Goal: Information Seeking & Learning: Learn about a topic

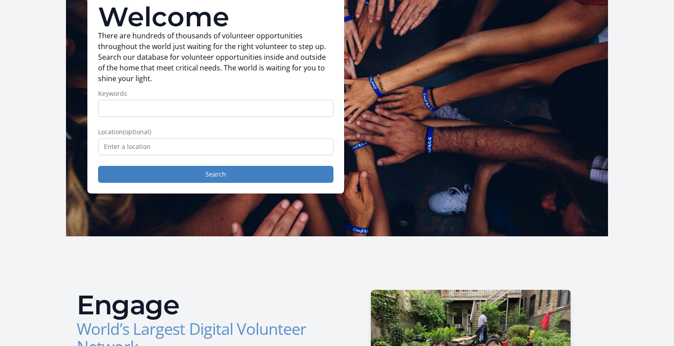
scroll to position [67, 0]
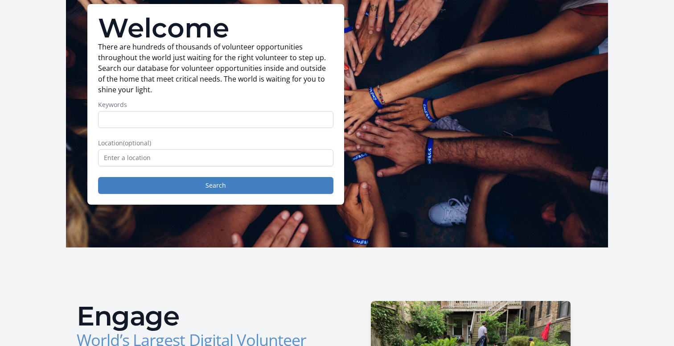
click at [189, 124] on input "Keywords" at bounding box center [215, 119] width 235 height 17
click at [181, 160] on input "text" at bounding box center [215, 157] width 235 height 17
click at [148, 232] on div "Welcome There are hundreds of thousands of volunteer opportunities throughout t…" at bounding box center [337, 104] width 542 height 286
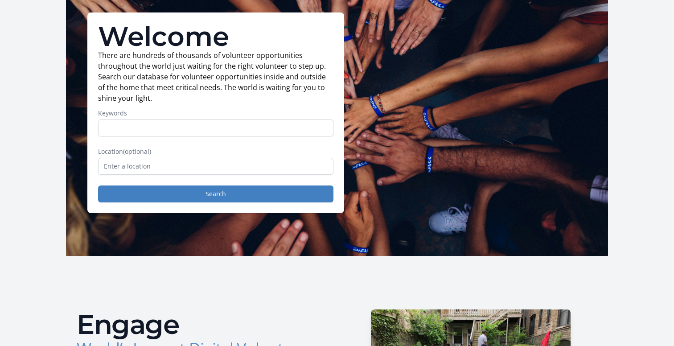
scroll to position [0, 0]
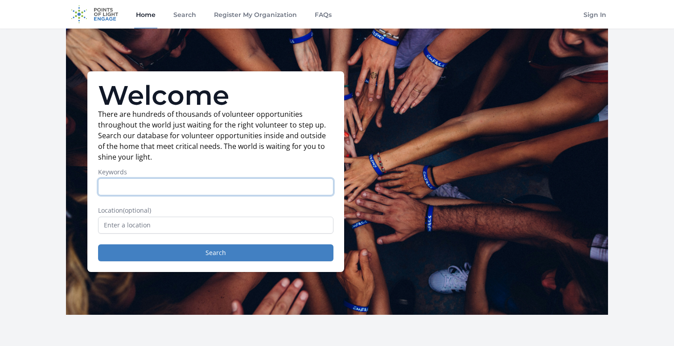
click at [211, 192] on input "Keywords" at bounding box center [215, 186] width 235 height 17
type input "health"
click at [98, 244] on button "Search" at bounding box center [215, 252] width 235 height 17
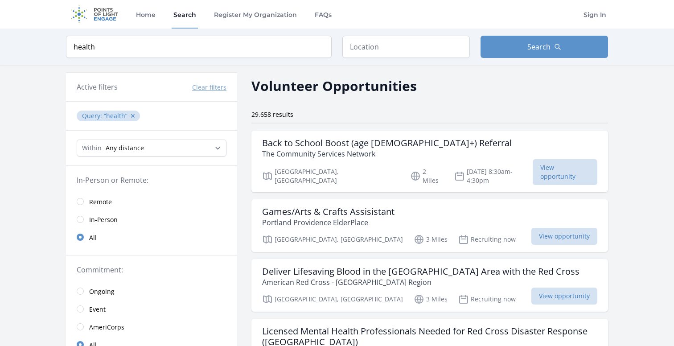
click at [104, 204] on span "Remote" at bounding box center [100, 202] width 23 height 9
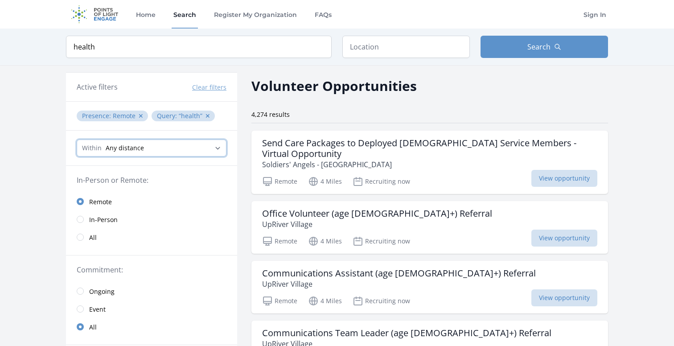
click at [165, 146] on select "Any distance , 5 Miles , 20 Miles , 50 Miles , 100 Miles" at bounding box center [152, 148] width 150 height 17
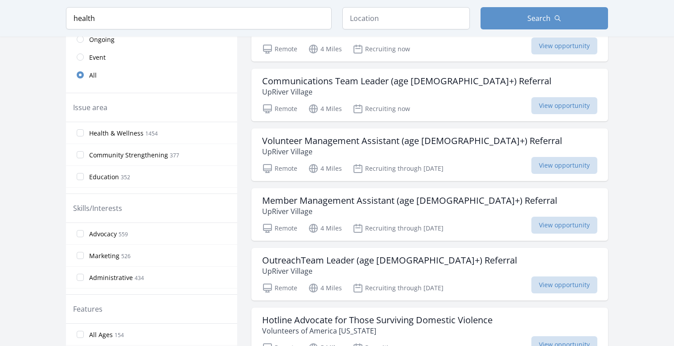
scroll to position [253, 0]
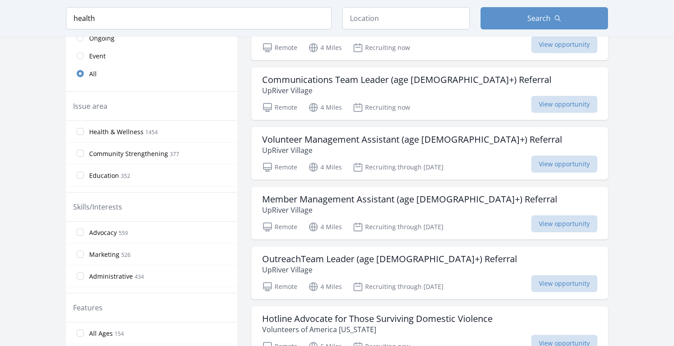
click at [130, 133] on span "Health & Wellness" at bounding box center [116, 132] width 54 height 9
click at [84, 133] on input "Health & Wellness 1454" at bounding box center [80, 131] width 7 height 7
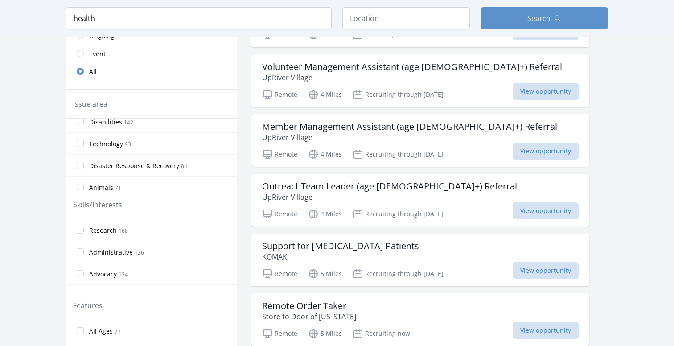
scroll to position [219, 0]
click at [100, 130] on span "Disaster Response & Recovery" at bounding box center [134, 129] width 90 height 9
click at [84, 130] on input "Disaster Response & Recovery 84" at bounding box center [80, 128] width 7 height 7
click at [100, 130] on span "Education" at bounding box center [104, 131] width 30 height 9
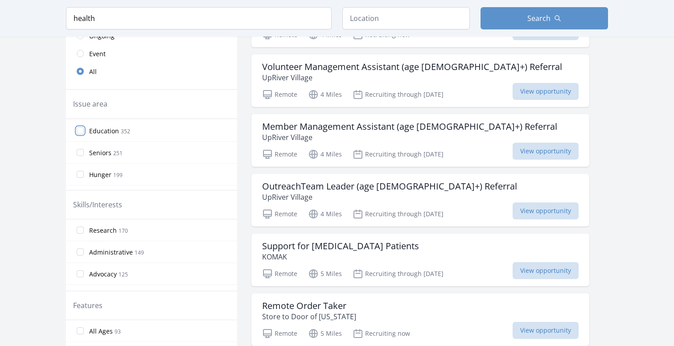
click at [84, 130] on input "Education 352" at bounding box center [80, 130] width 7 height 7
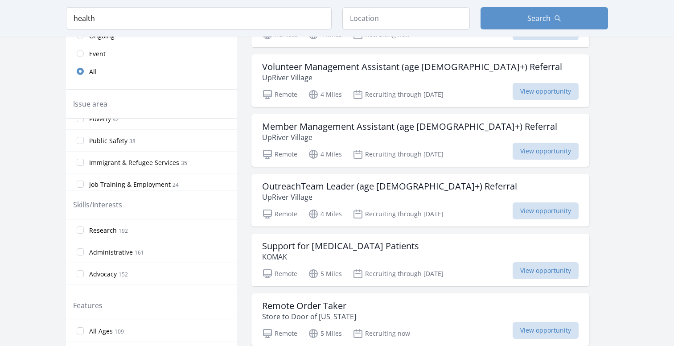
click at [101, 143] on span "Public Safety" at bounding box center [108, 140] width 38 height 9
click at [84, 143] on input "Public Safety 38" at bounding box center [80, 140] width 7 height 7
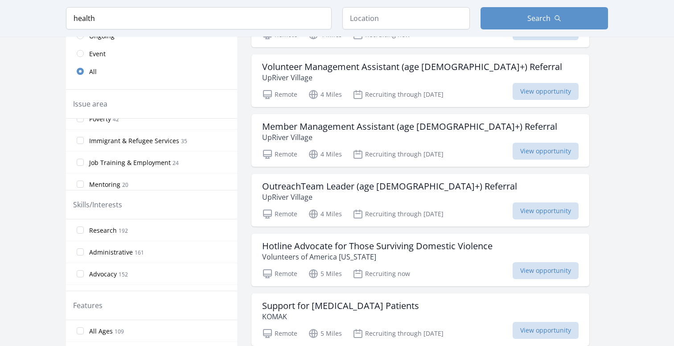
scroll to position [439, 0]
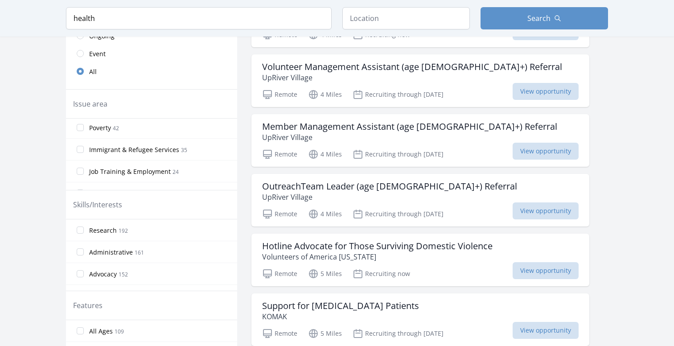
click at [102, 146] on span "Immigrant & Refugee Services" at bounding box center [134, 149] width 90 height 9
click at [84, 146] on input "Immigrant & Refugee Services 35" at bounding box center [80, 149] width 7 height 7
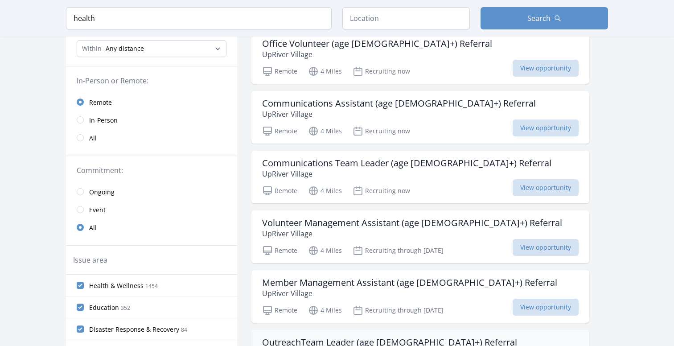
scroll to position [0, 0]
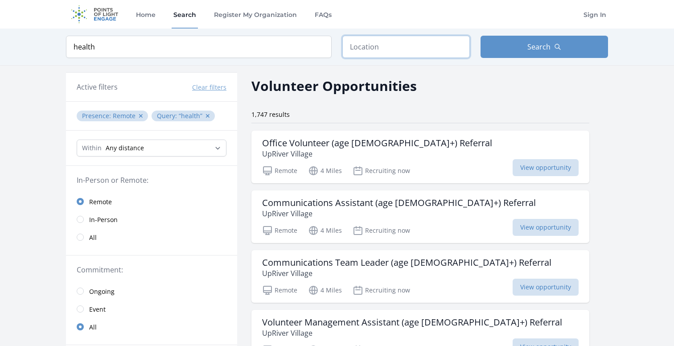
click at [392, 48] on input "text" at bounding box center [406, 47] width 128 height 22
type input "[GEOGRAPHIC_DATA], [GEOGRAPHIC_DATA] 97219, [GEOGRAPHIC_DATA]"
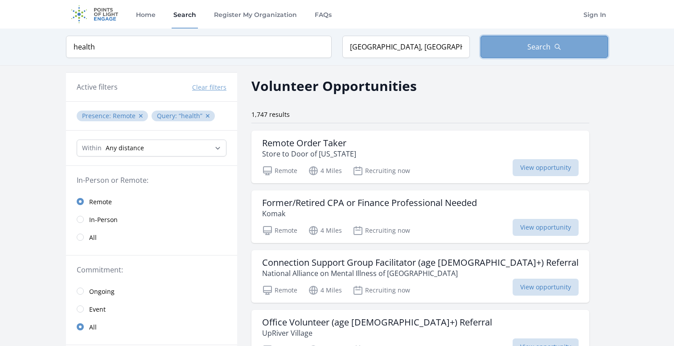
click at [574, 41] on button "Search" at bounding box center [545, 47] width 128 height 22
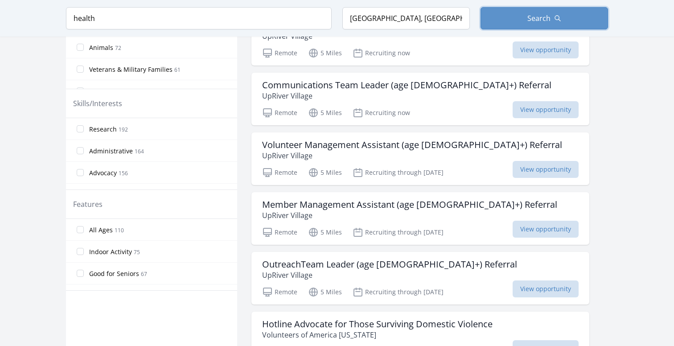
scroll to position [355, 0]
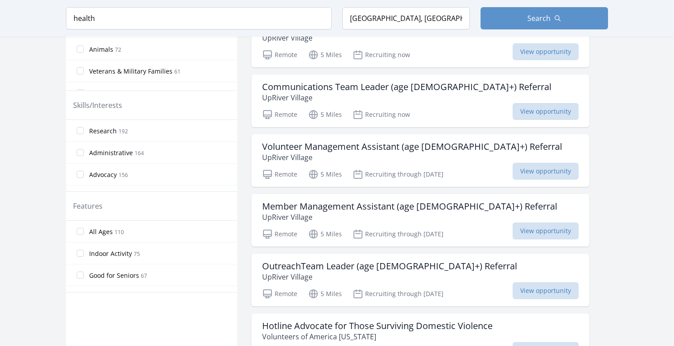
click at [81, 134] on label "Research 192" at bounding box center [151, 131] width 171 height 18
click at [81, 134] on input "Research 192" at bounding box center [80, 130] width 7 height 7
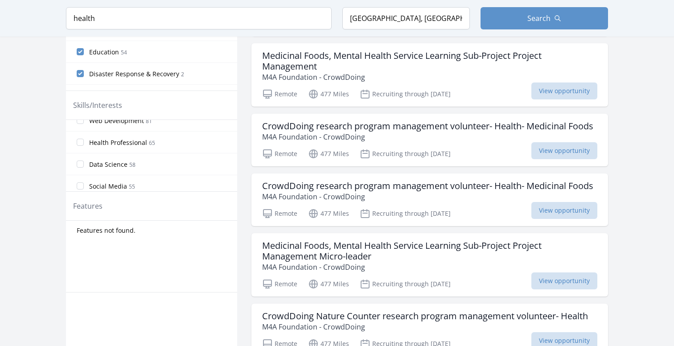
scroll to position [136, 0]
click at [127, 148] on span "Health Professional" at bounding box center [118, 148] width 58 height 9
click at [84, 148] on input "Health Professional 65" at bounding box center [80, 147] width 7 height 7
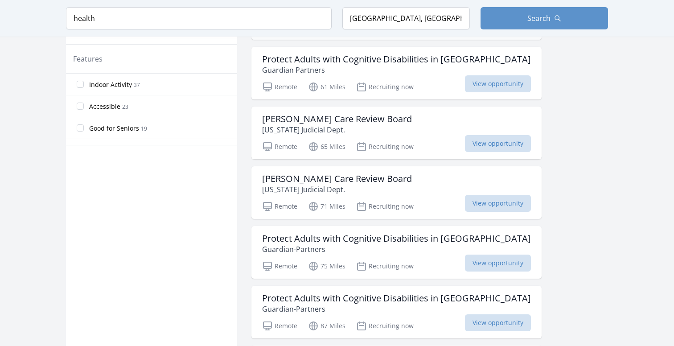
scroll to position [501, 0]
